Goal: Task Accomplishment & Management: Use online tool/utility

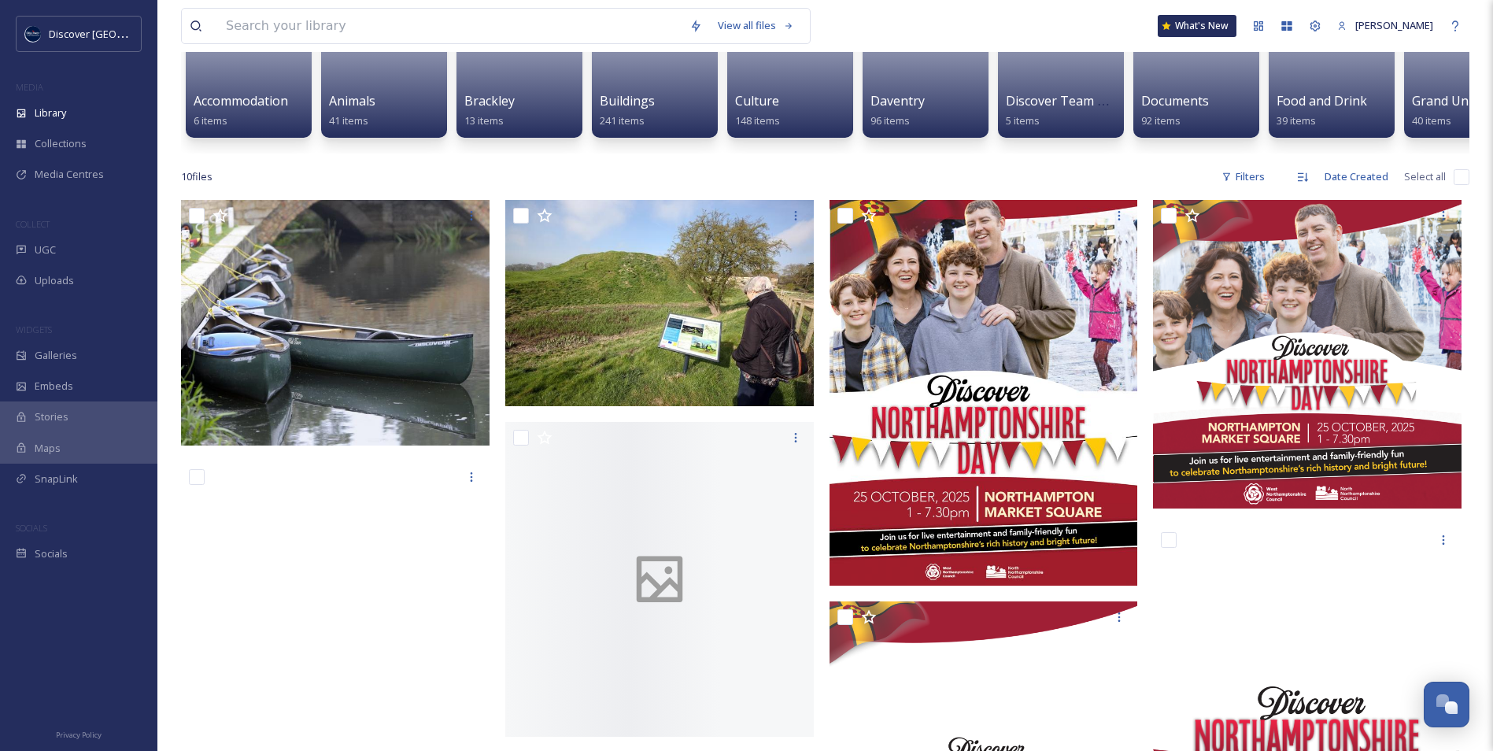
scroll to position [236, 0]
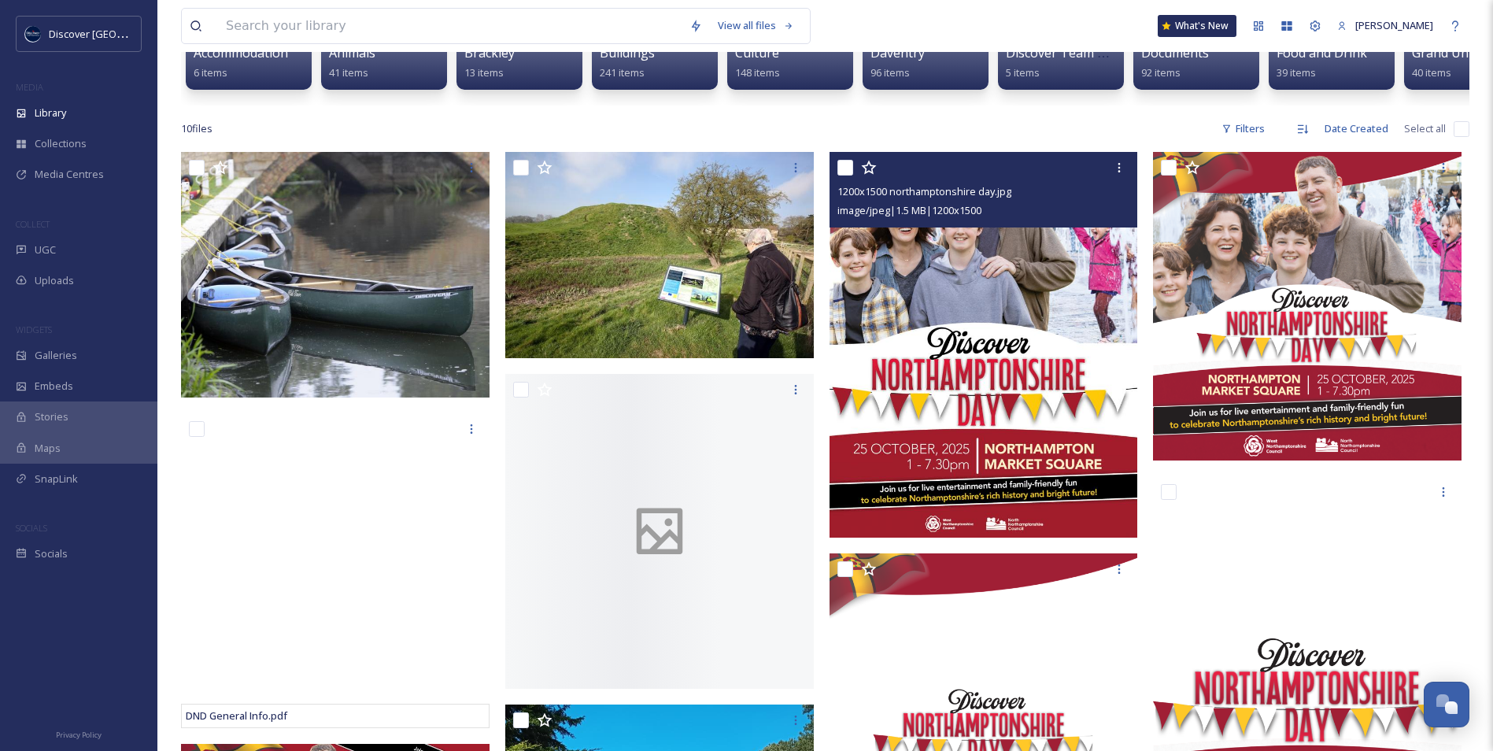
click at [843, 175] on input "checkbox" at bounding box center [845, 168] width 16 height 16
checkbox input "true"
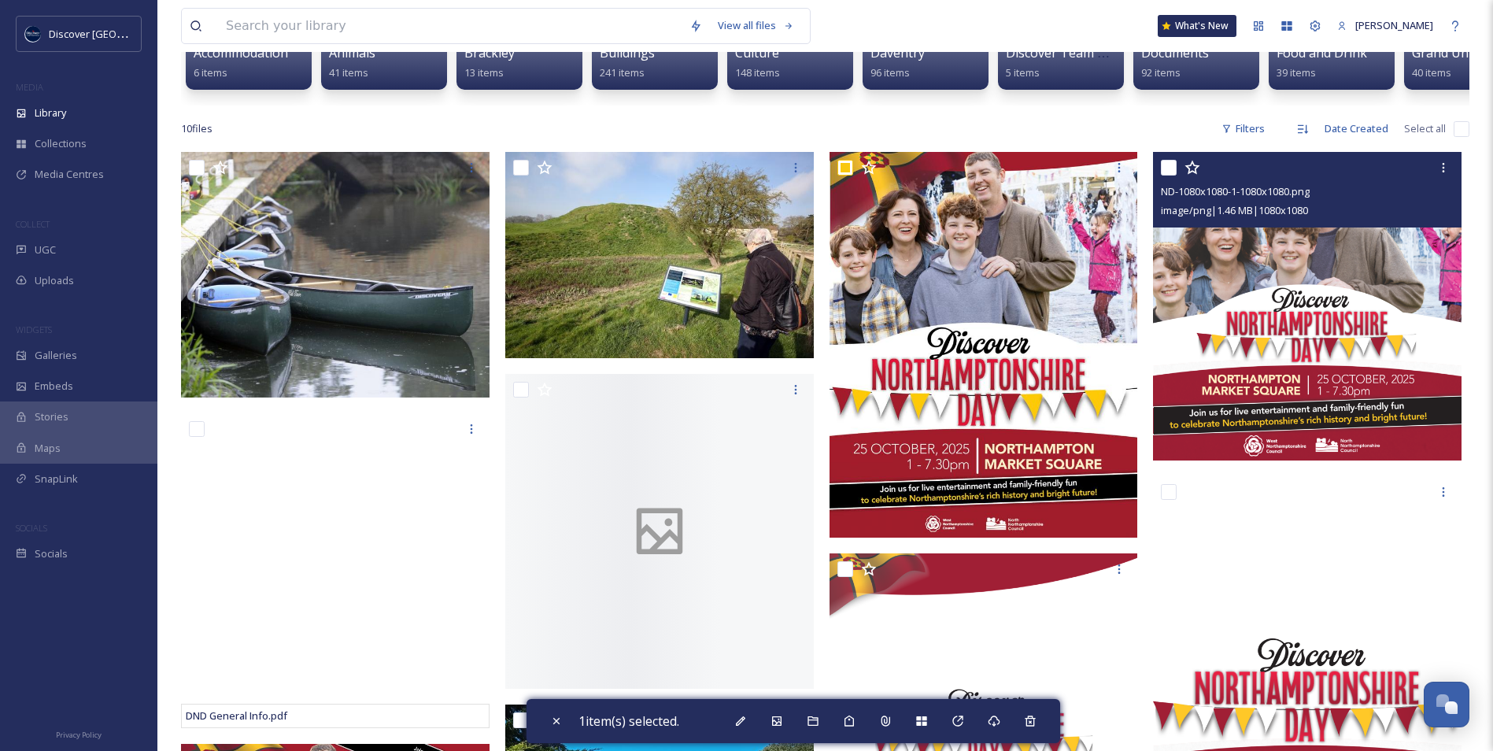
click at [1164, 175] on input "checkbox" at bounding box center [1169, 168] width 16 height 16
checkbox input "true"
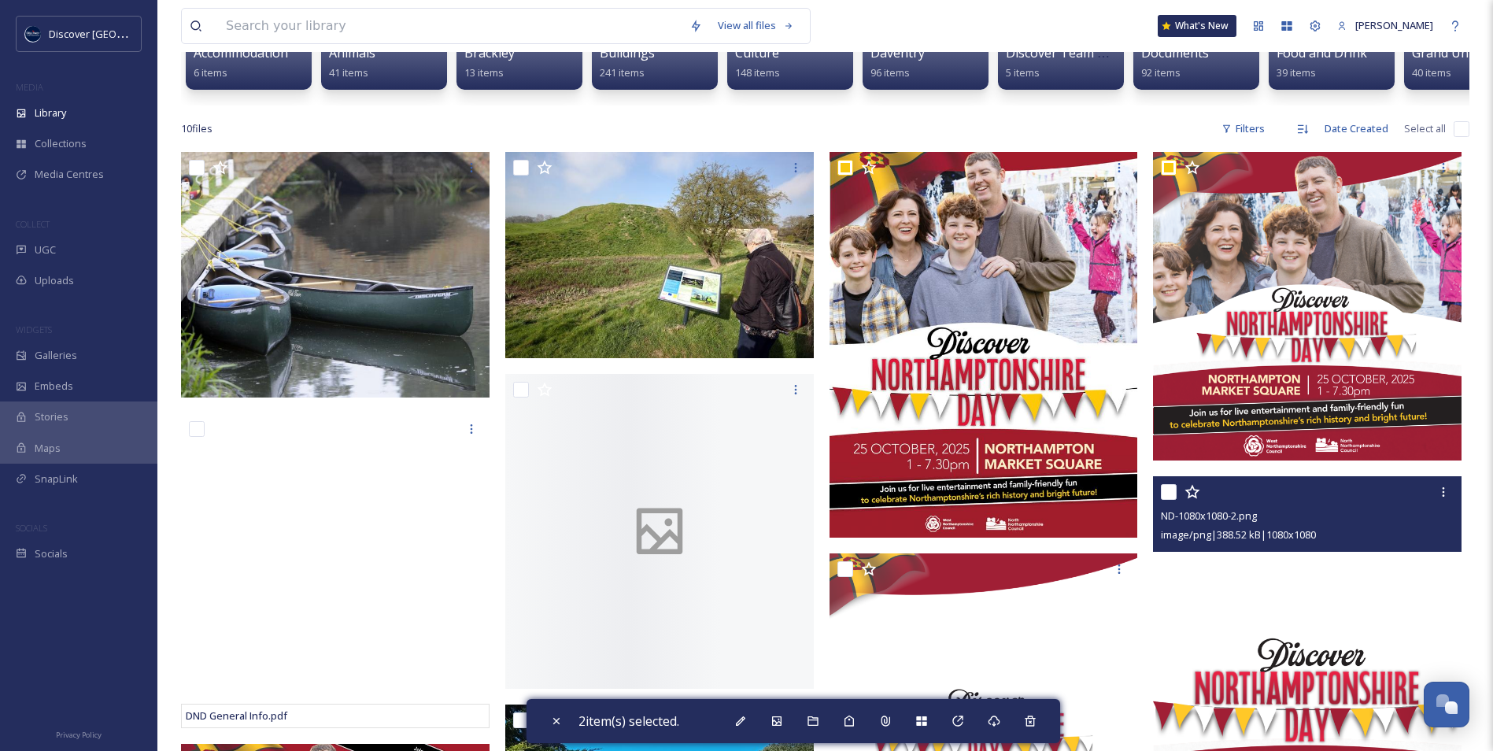
click at [1173, 500] on input "checkbox" at bounding box center [1169, 492] width 16 height 16
checkbox input "true"
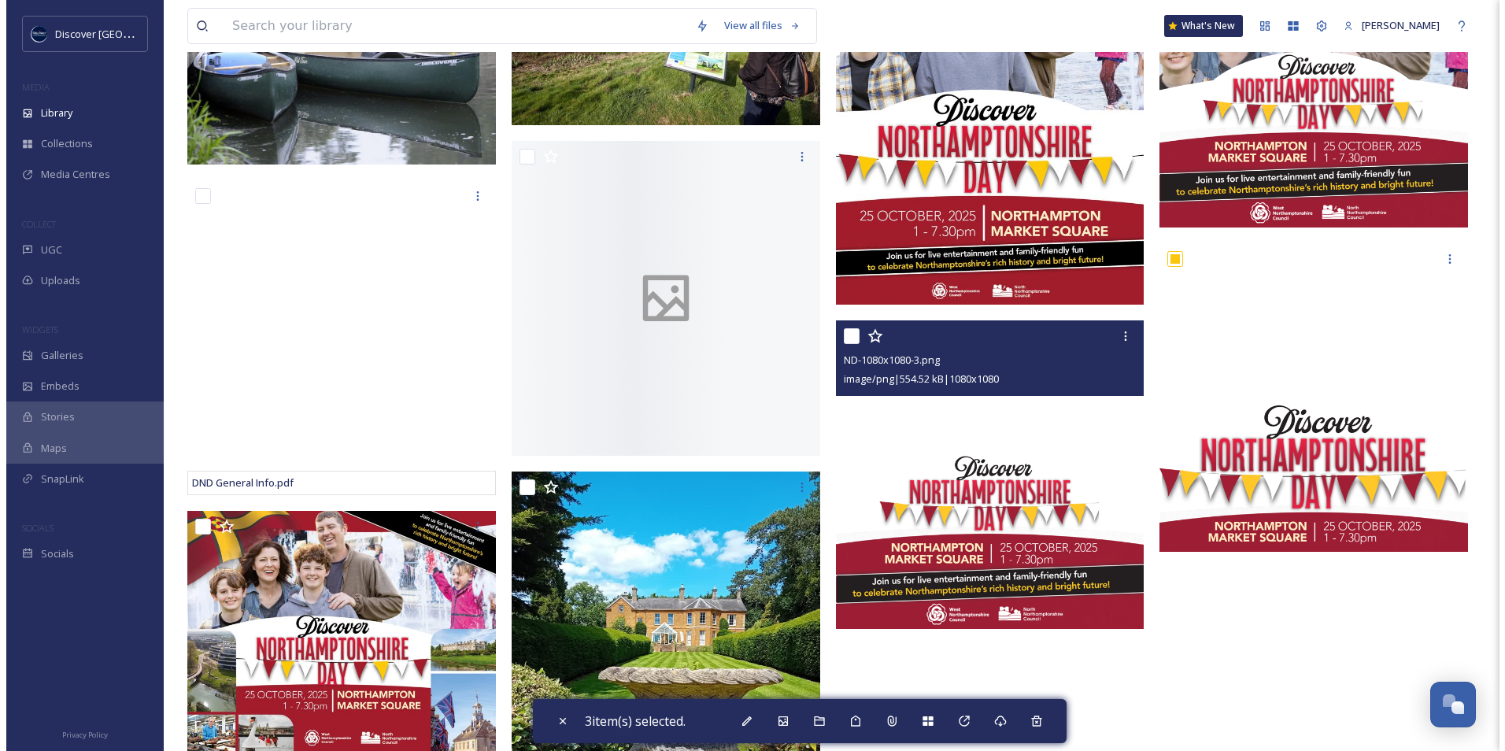
scroll to position [472, 0]
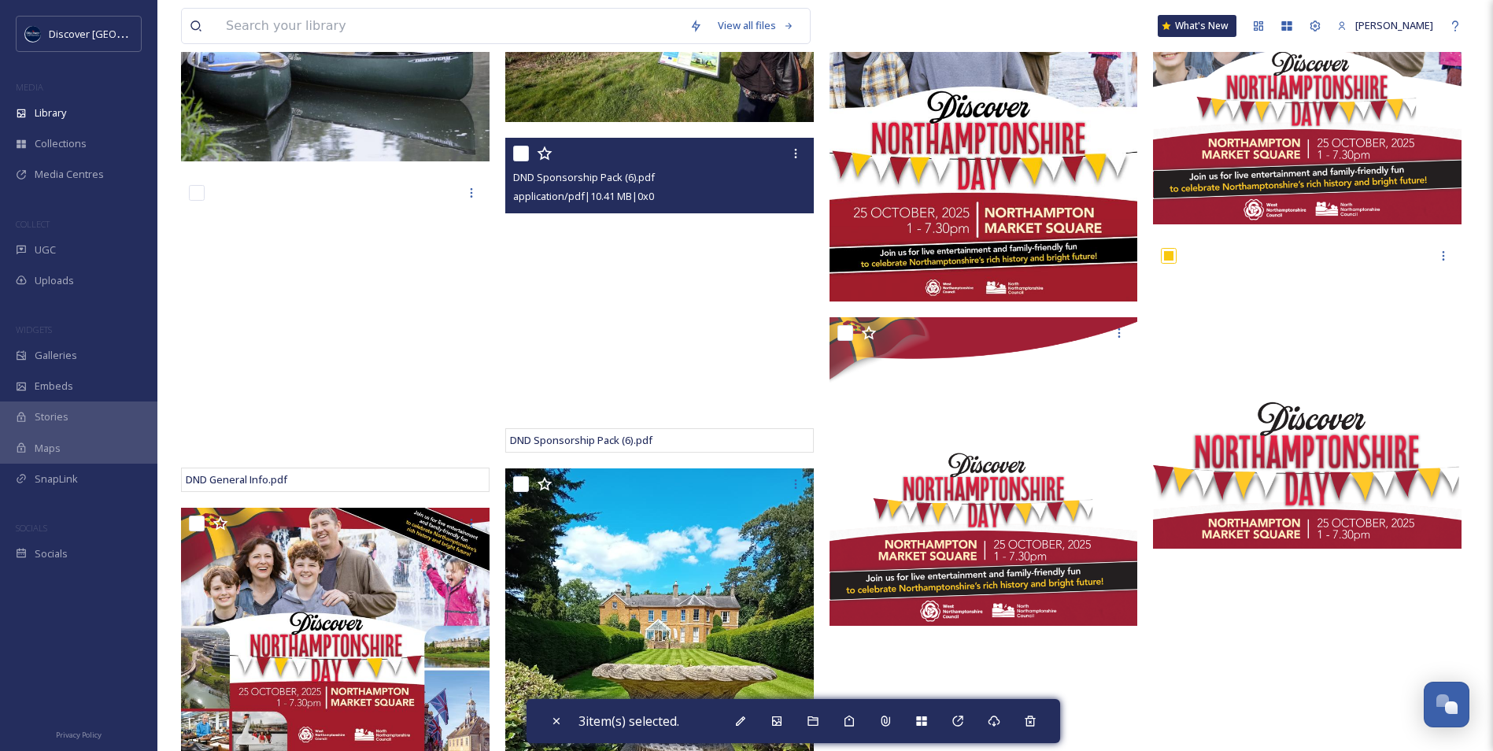
click at [526, 161] on input "checkbox" at bounding box center [521, 154] width 16 height 16
checkbox input "true"
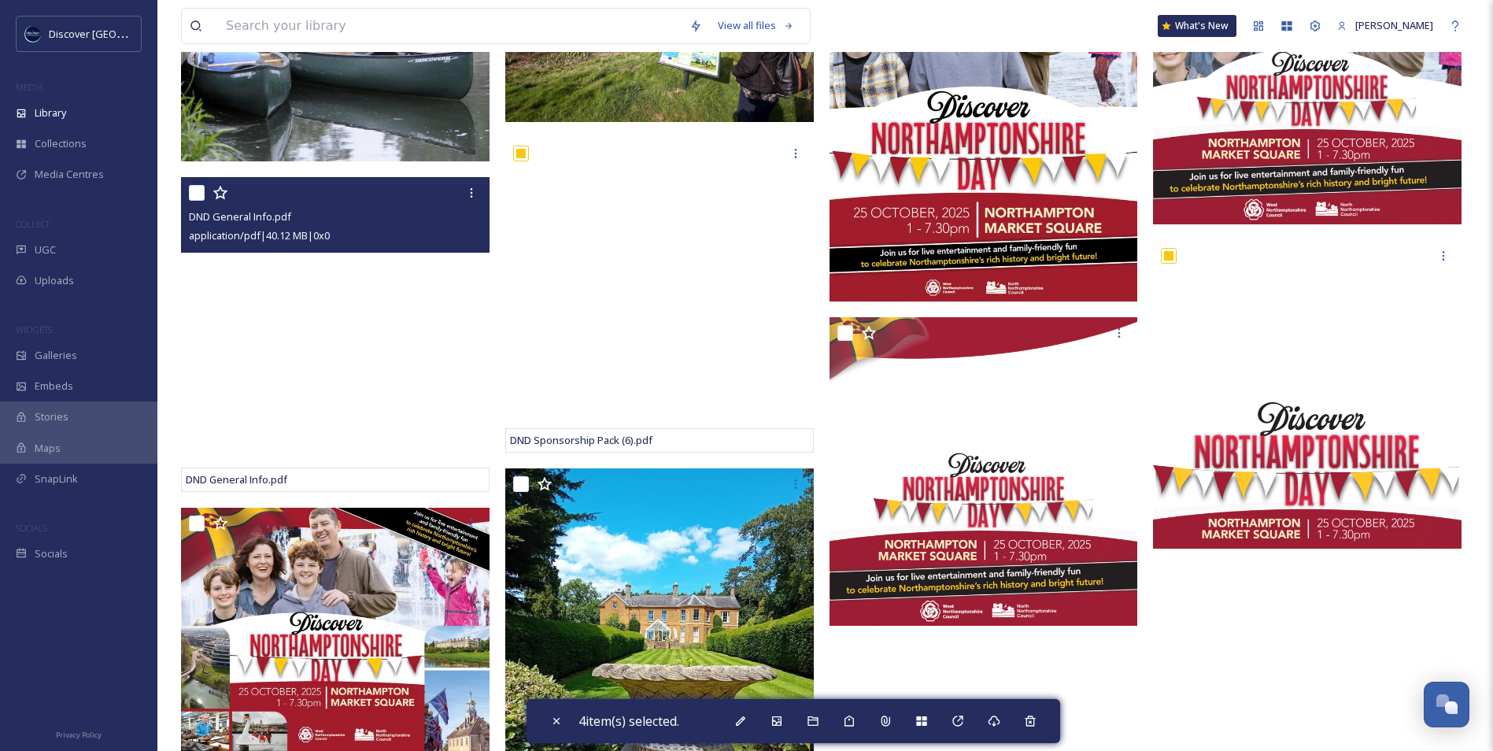
click at [197, 201] on input "checkbox" at bounding box center [197, 193] width 16 height 16
checkbox input "true"
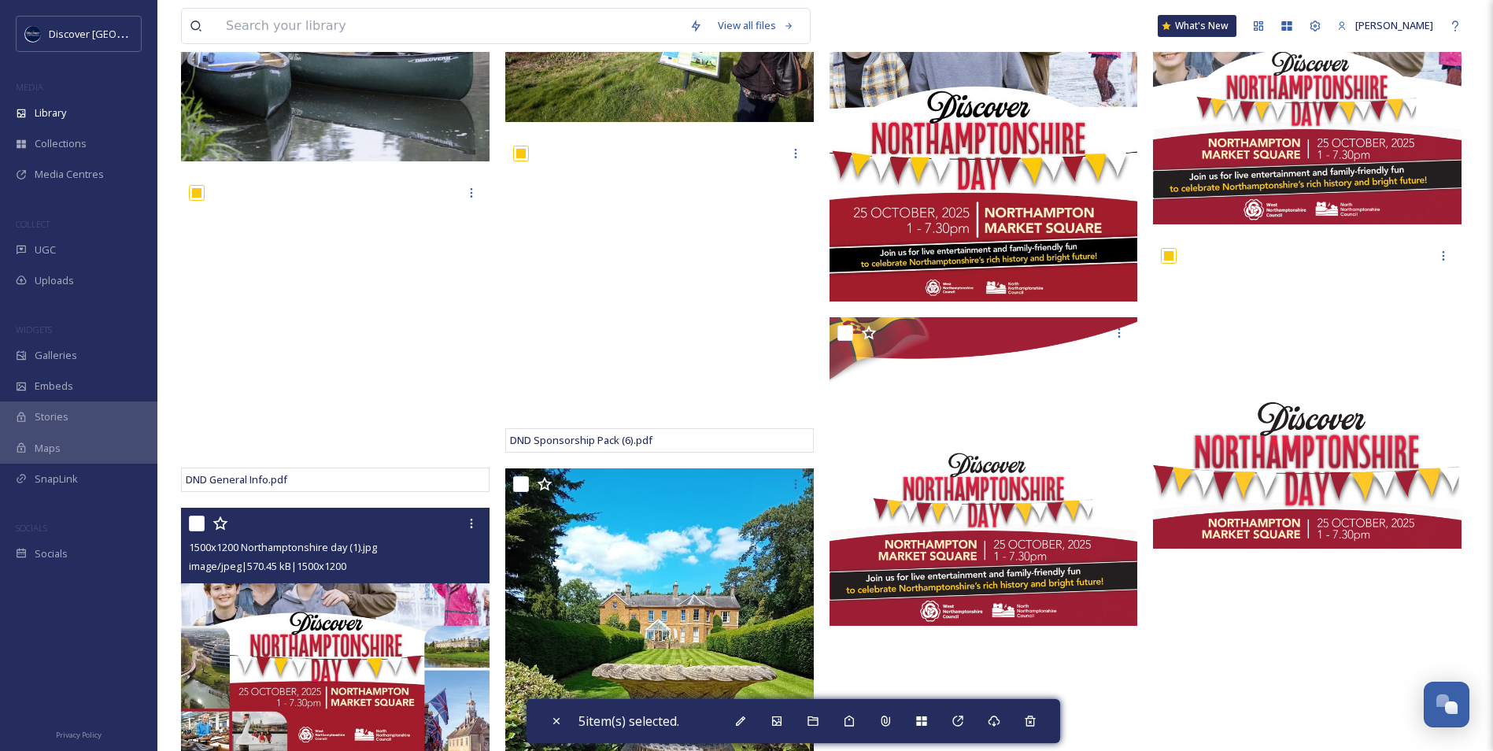
click at [202, 531] on input "checkbox" at bounding box center [197, 523] width 16 height 16
checkbox input "true"
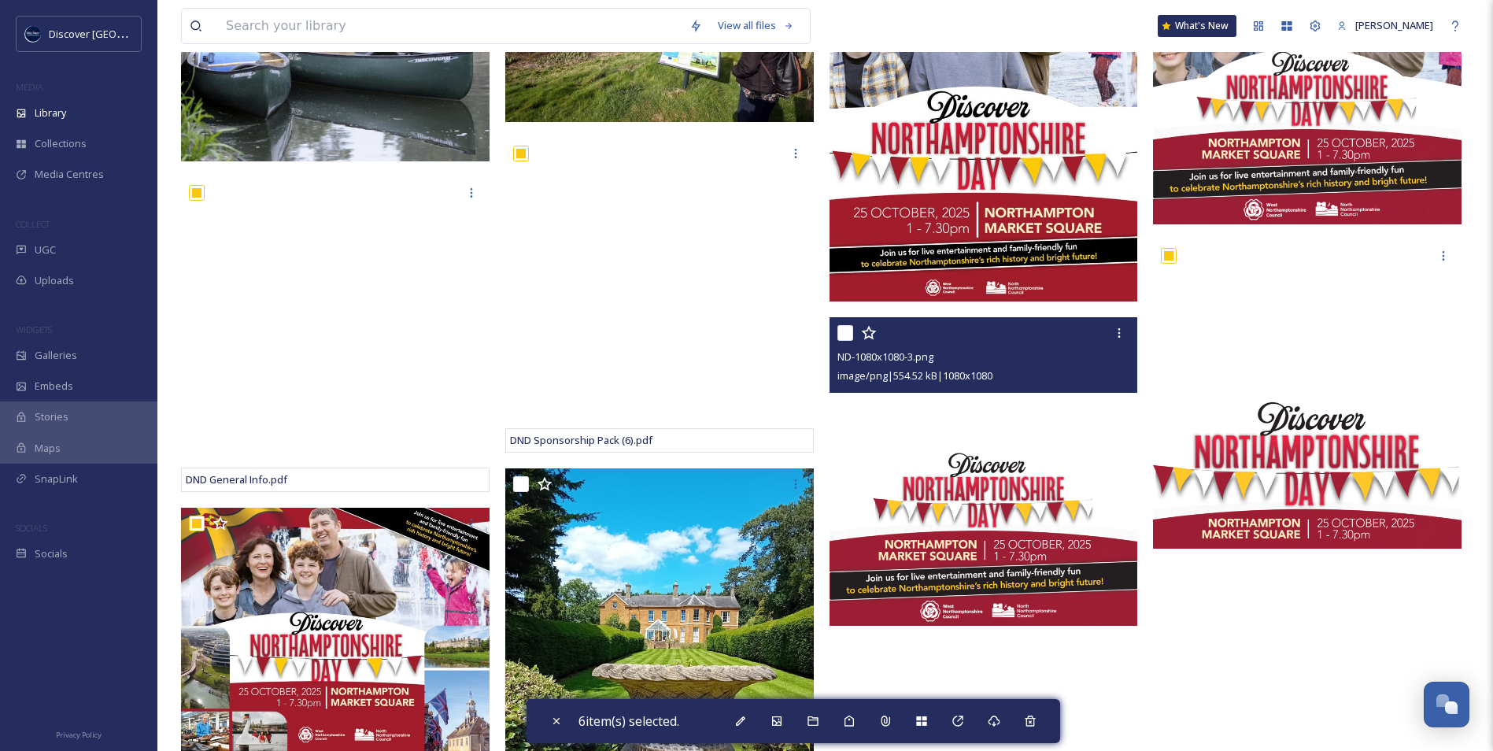
click at [850, 341] on input "checkbox" at bounding box center [845, 333] width 16 height 16
checkbox input "true"
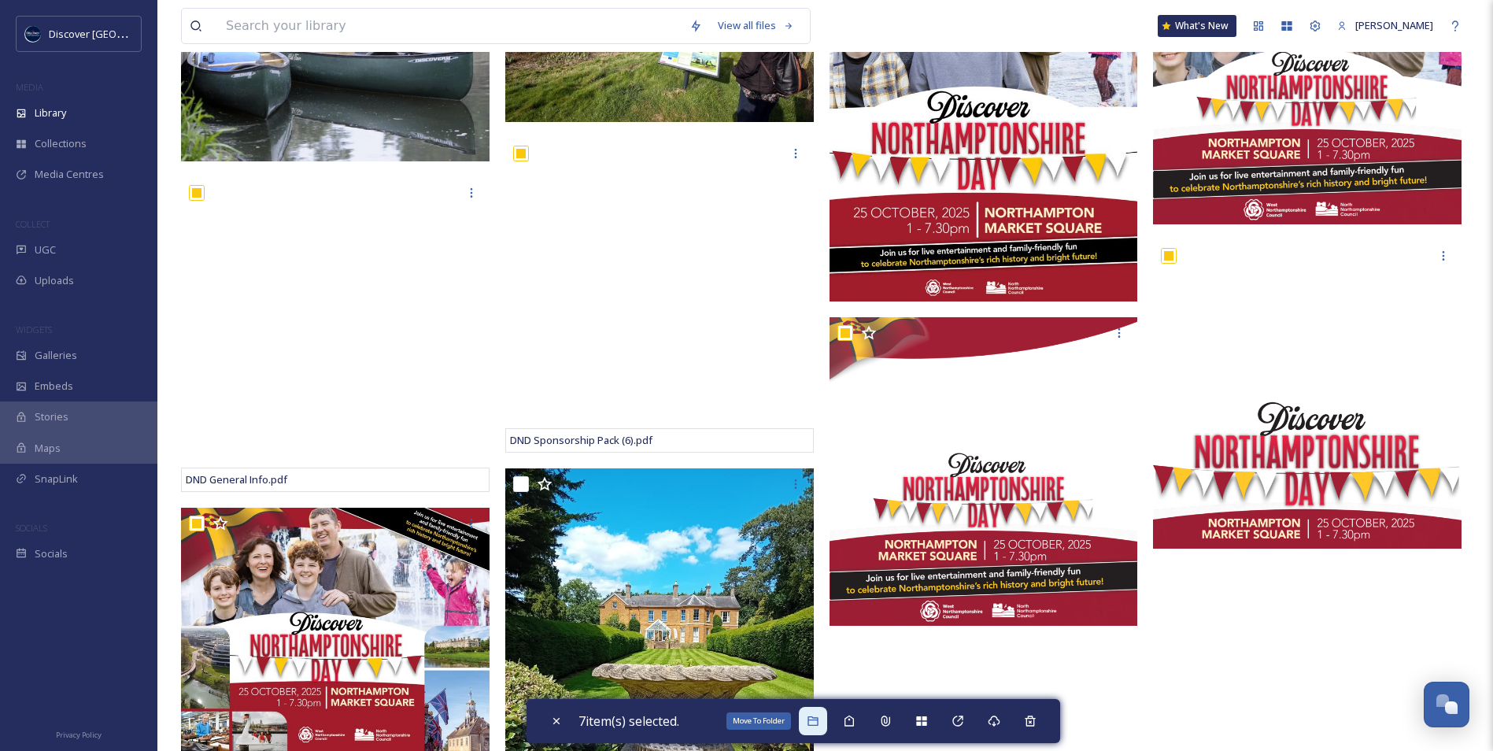
click at [818, 726] on icon at bounding box center [812, 720] width 10 height 9
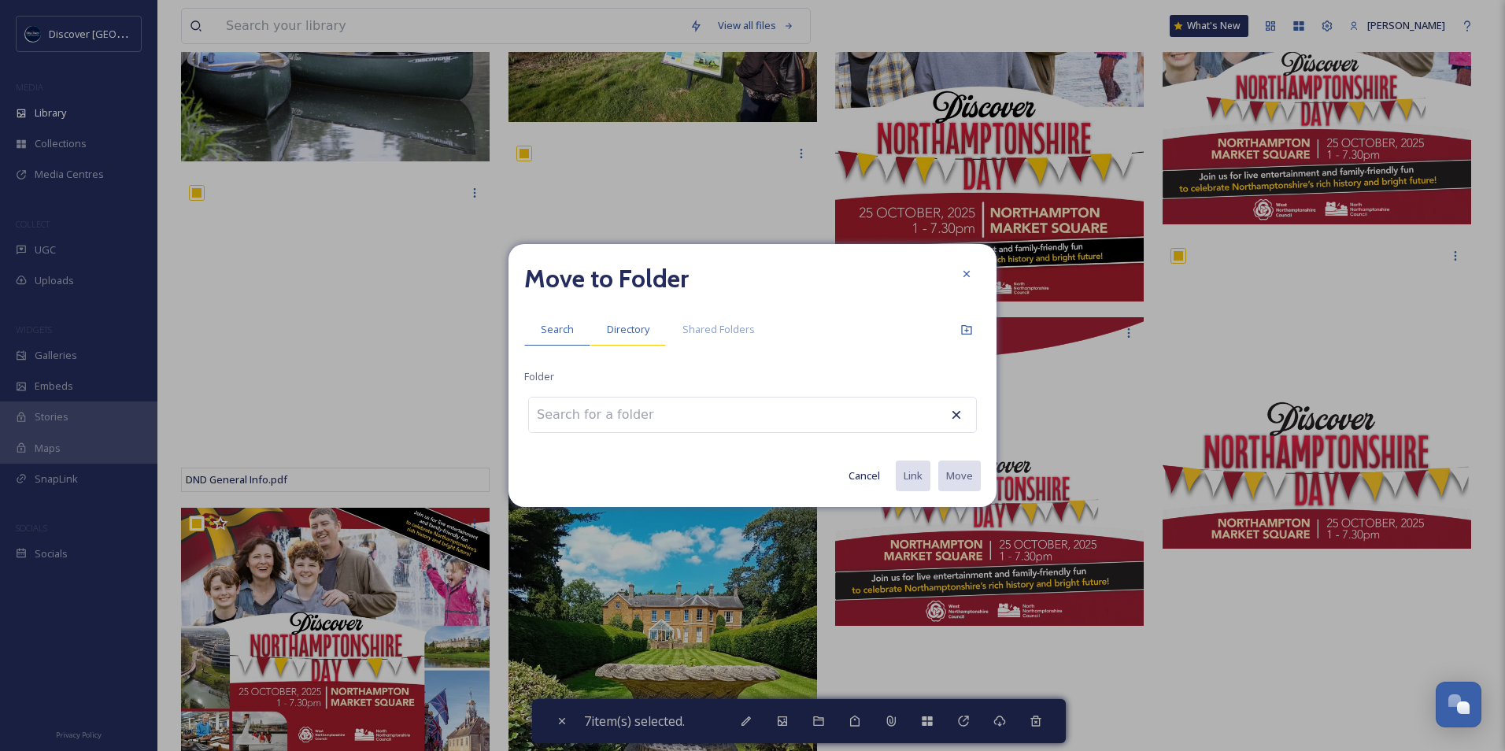
click at [625, 328] on span "Directory" at bounding box center [628, 329] width 42 height 15
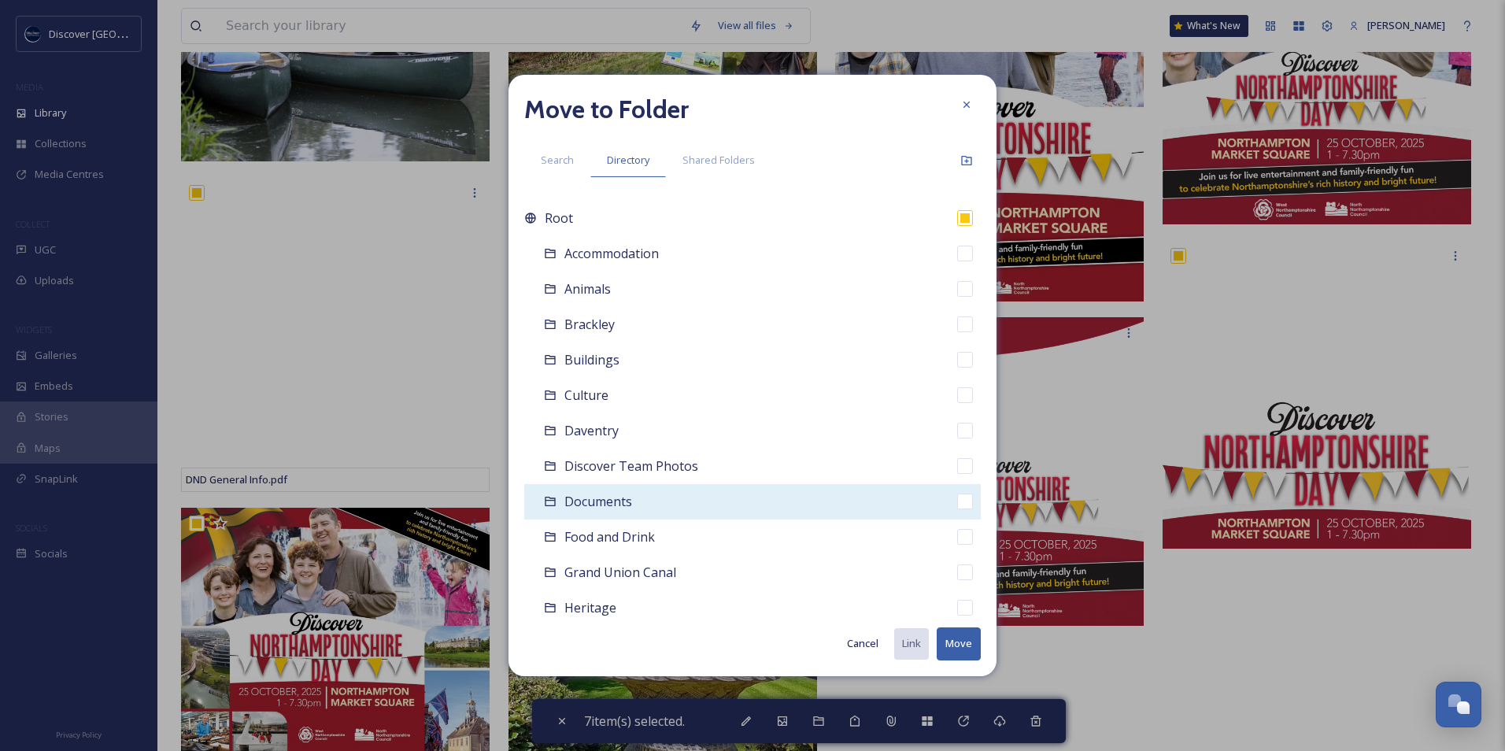
click at [957, 501] on input "checkbox" at bounding box center [965, 501] width 16 height 16
checkbox input "true"
checkbox input "false"
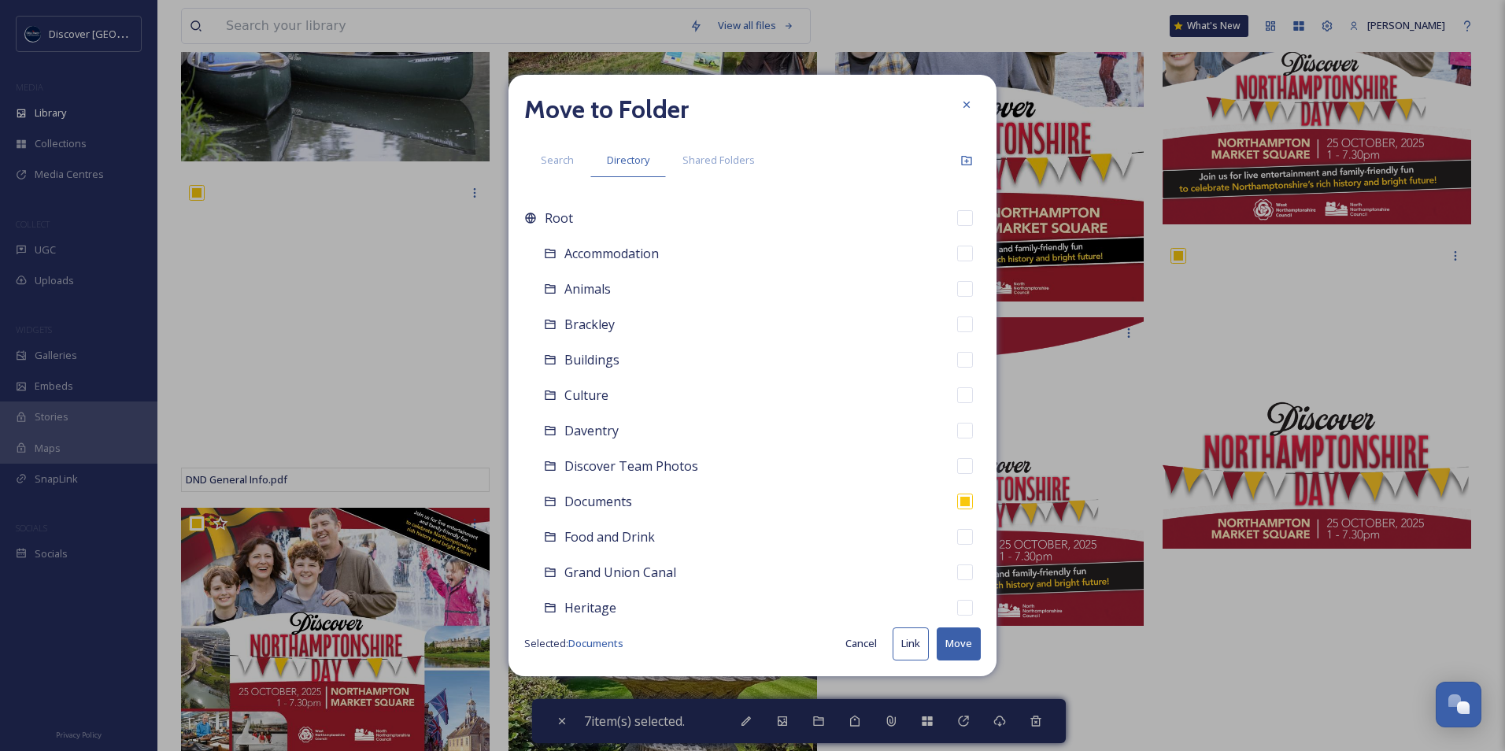
click at [972, 647] on button "Move" at bounding box center [958, 643] width 44 height 32
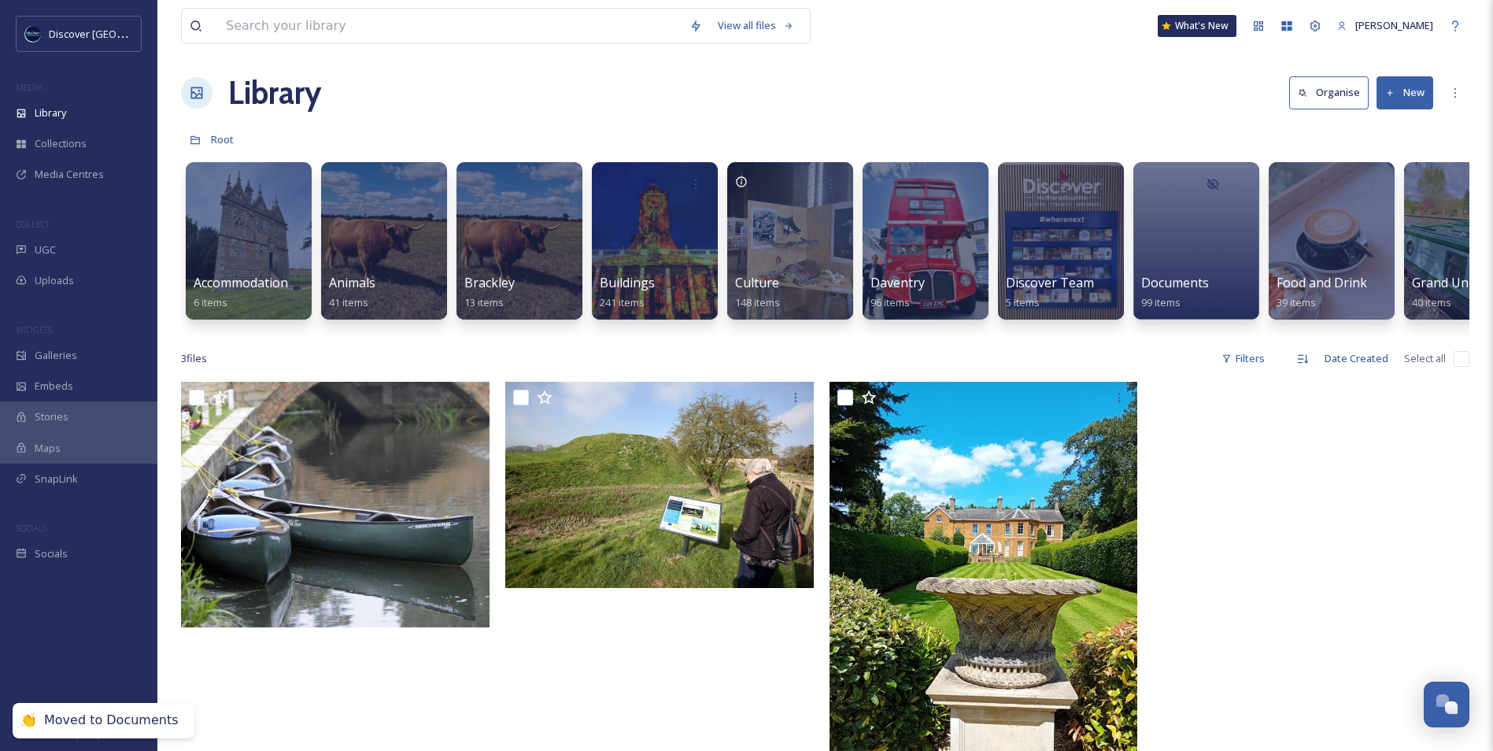
scroll to position [0, 0]
